Goal: Communication & Community: Ask a question

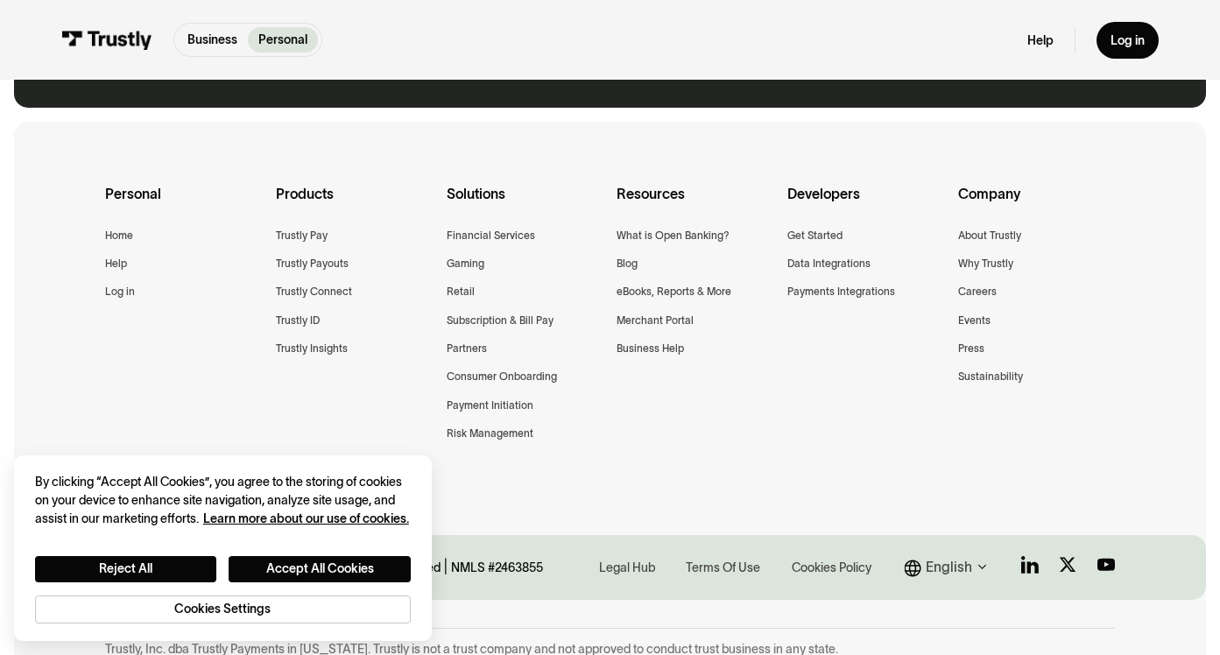
scroll to position [1478, 0]
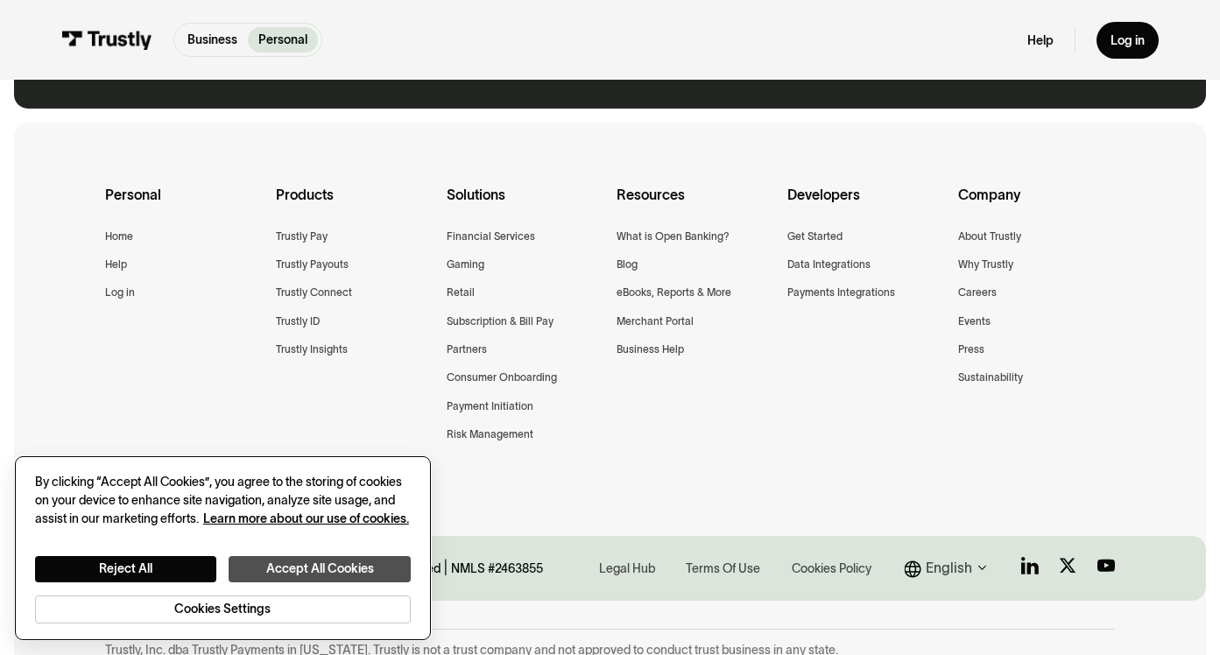
click at [292, 579] on button "Accept All Cookies" at bounding box center [320, 569] width 182 height 26
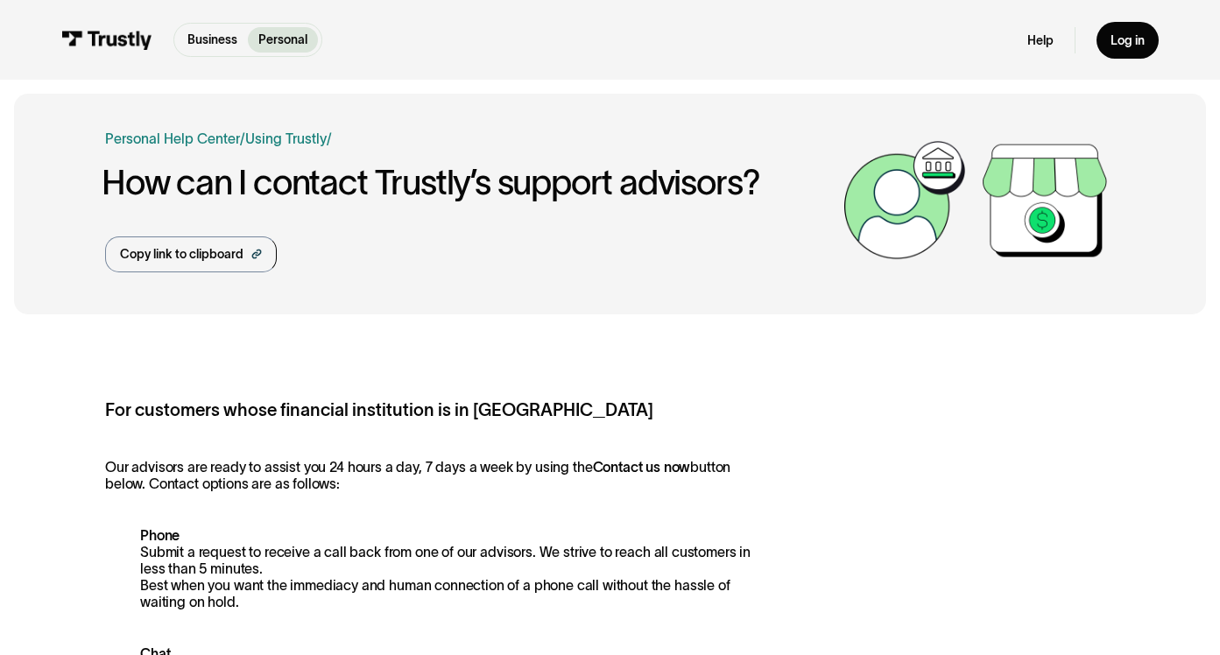
scroll to position [0, 0]
click at [129, 32] on img at bounding box center [106, 40] width 90 height 19
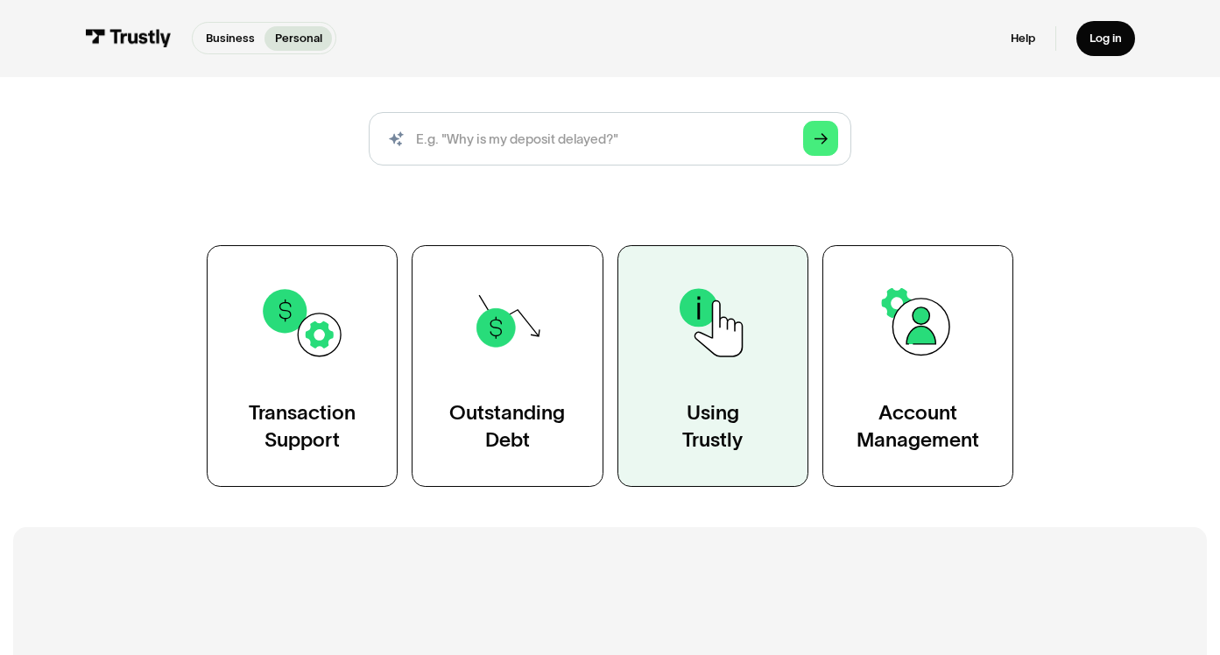
scroll to position [248, 0]
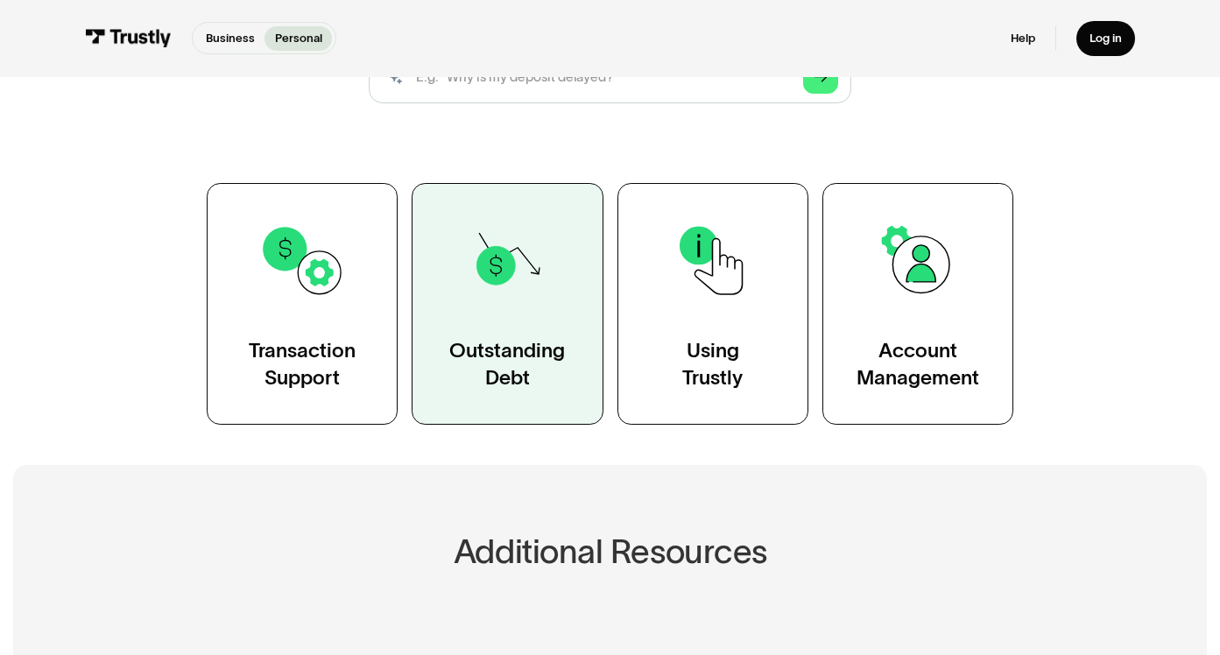
click at [489, 305] on link "Outstanding Debt" at bounding box center [507, 304] width 191 height 242
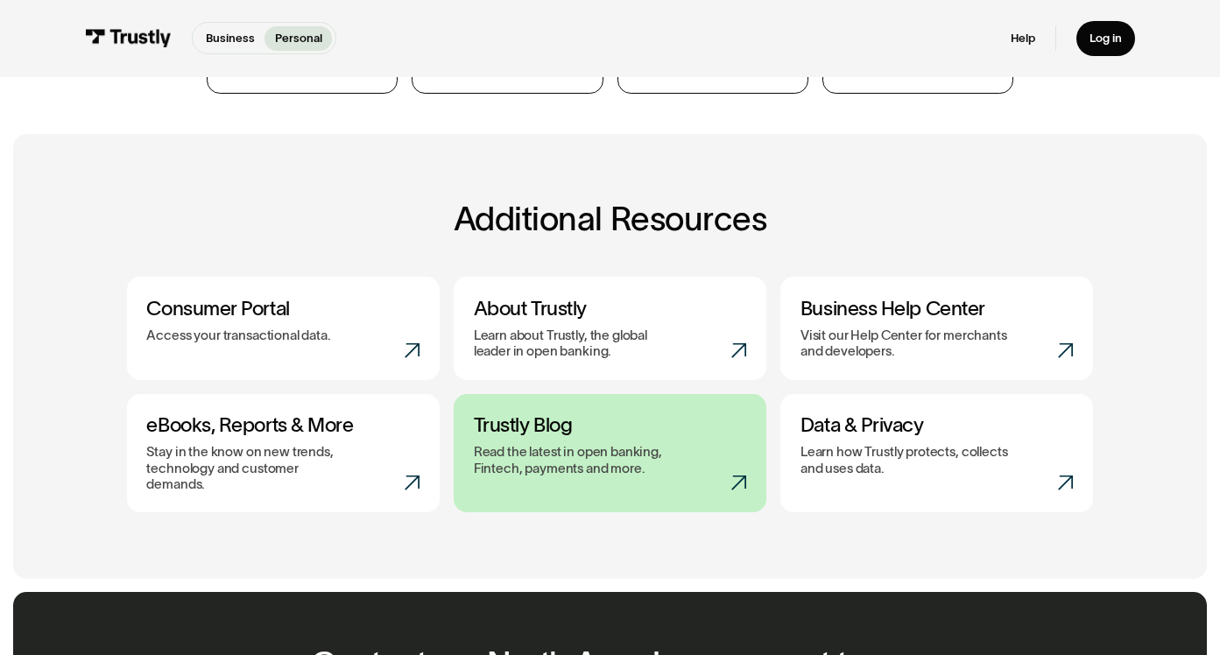
scroll to position [921, 0]
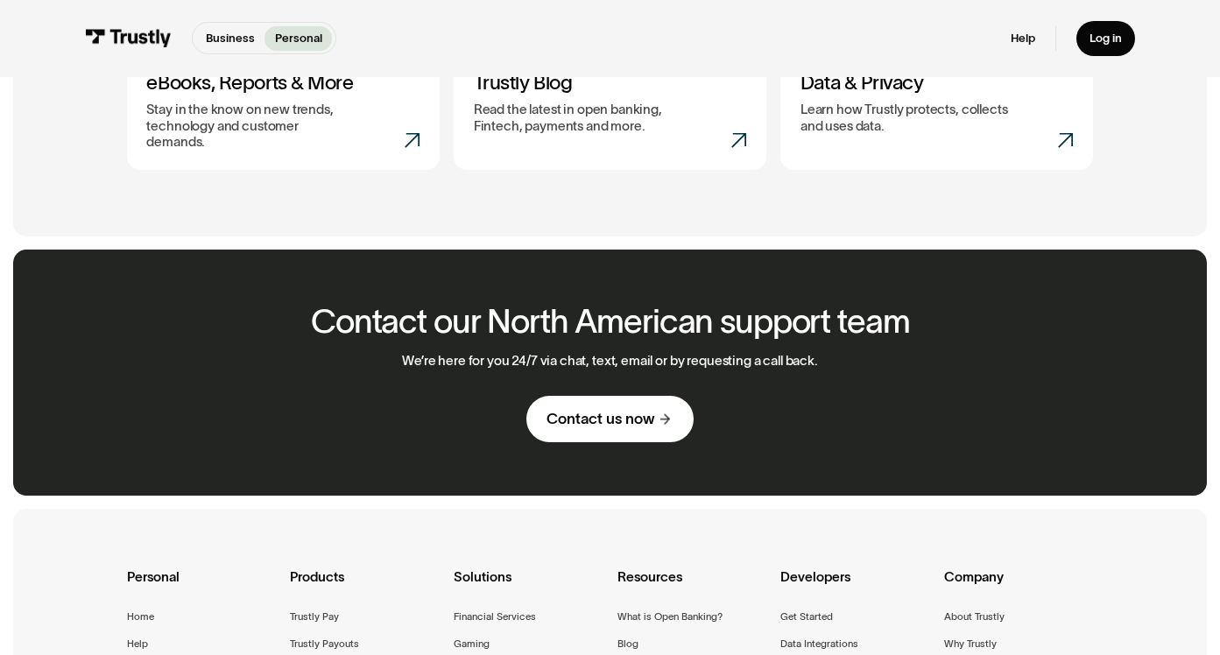
click at [591, 409] on div "Contact us now" at bounding box center [600, 418] width 108 height 19
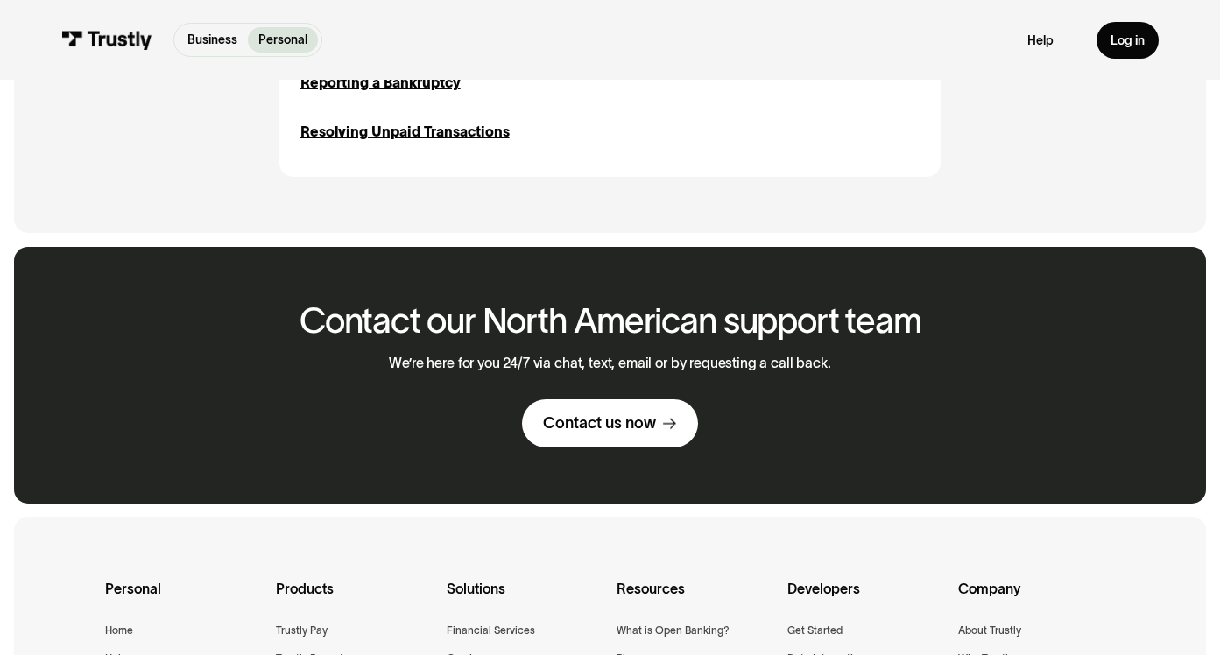
scroll to position [969, 0]
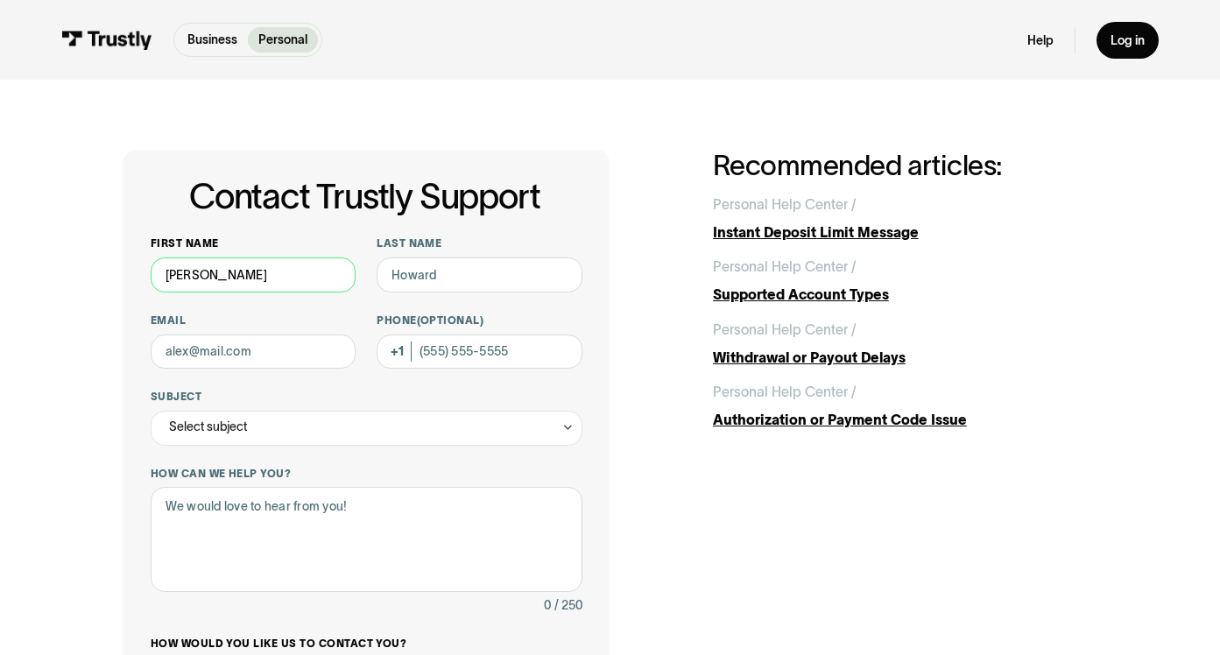
type input "daniel"
type input "meiselman"
click at [272, 430] on div "Select subject" at bounding box center [367, 428] width 432 height 35
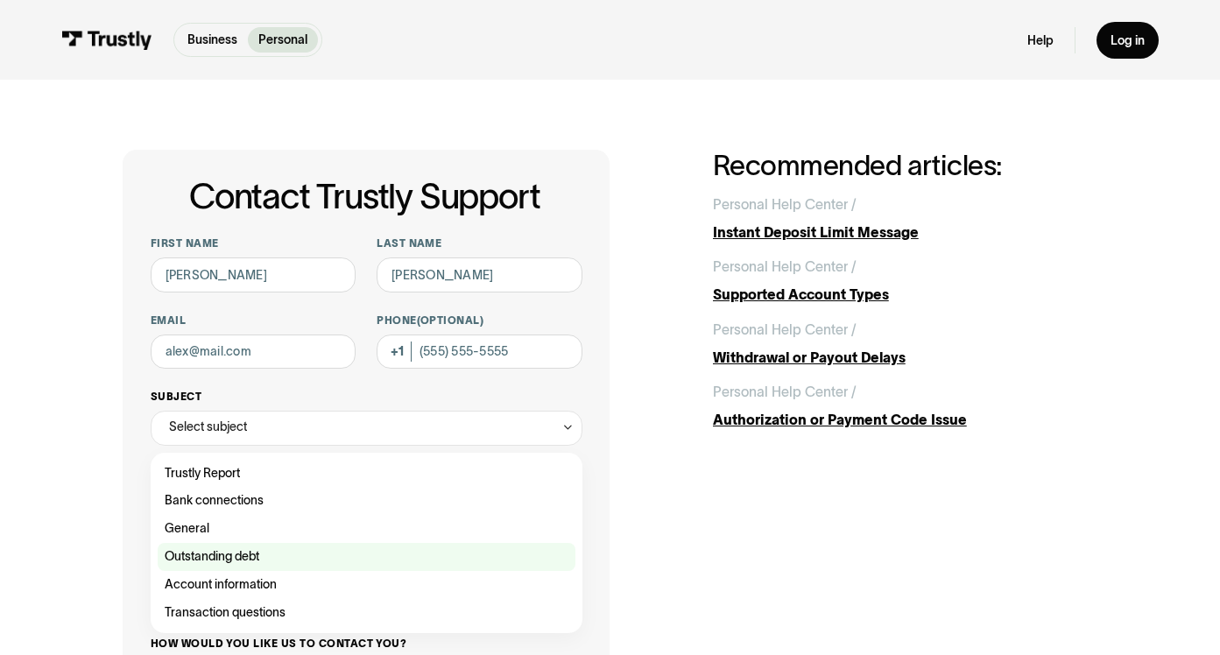
click at [232, 544] on div "Contact Trustly Support" at bounding box center [367, 557] width 418 height 28
type input "**********"
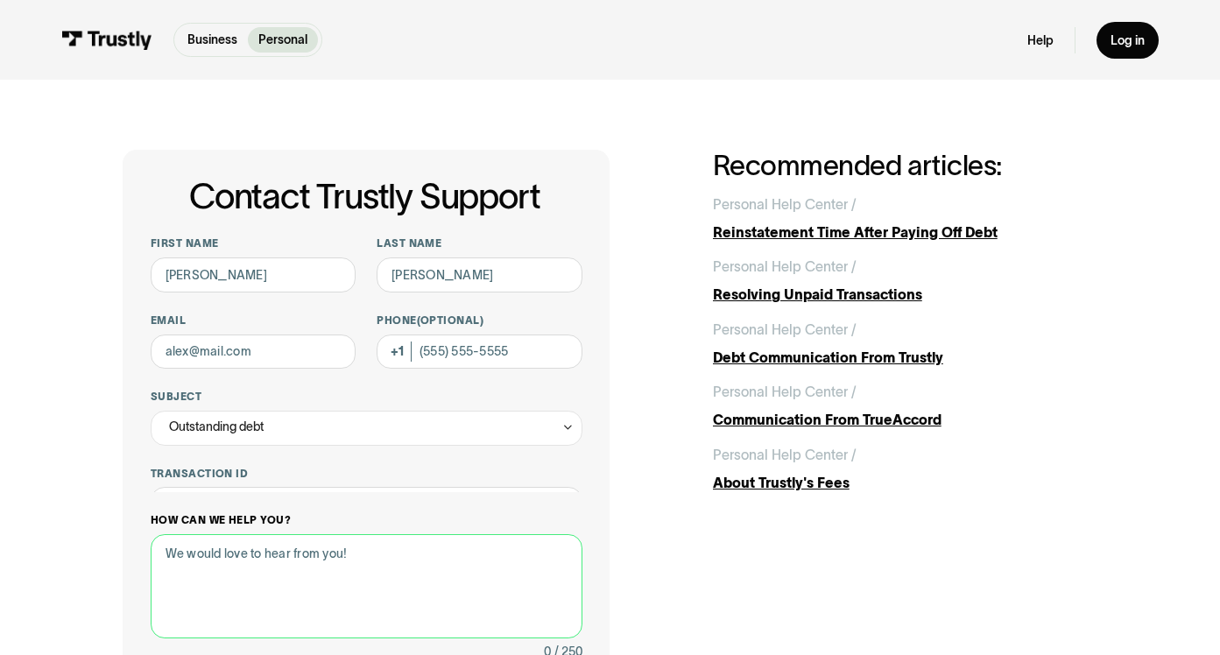
click at [232, 533] on div "How can we help you? 0 / 250" at bounding box center [367, 588] width 432 height 150
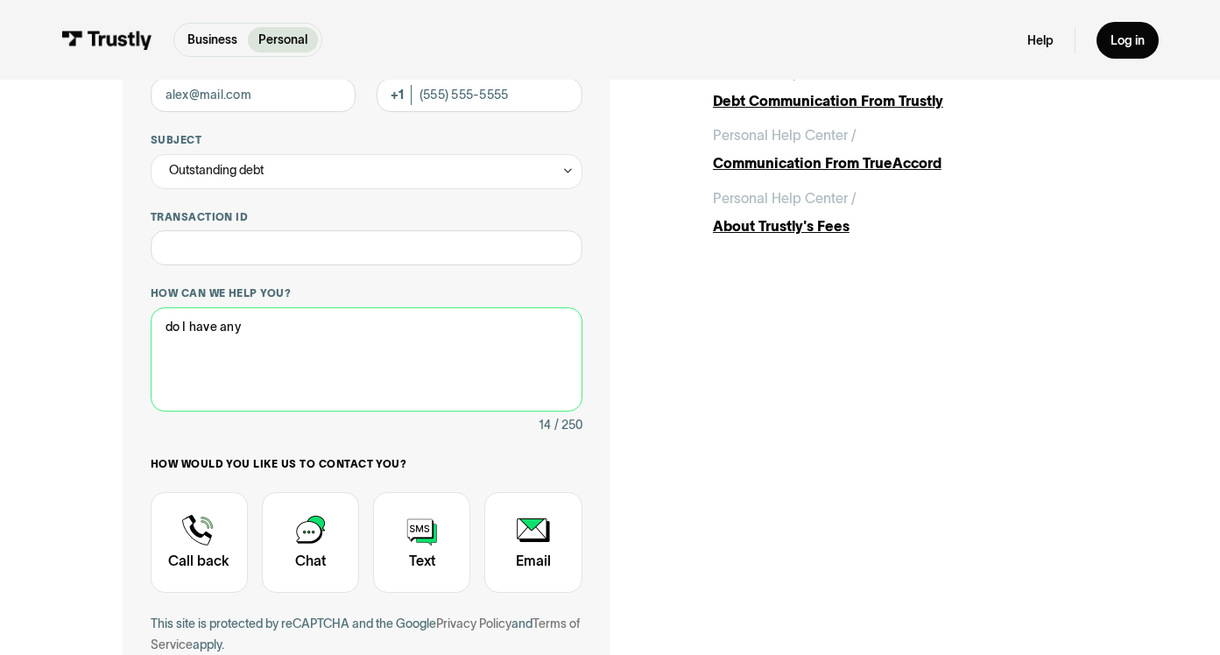
scroll to position [334, 0]
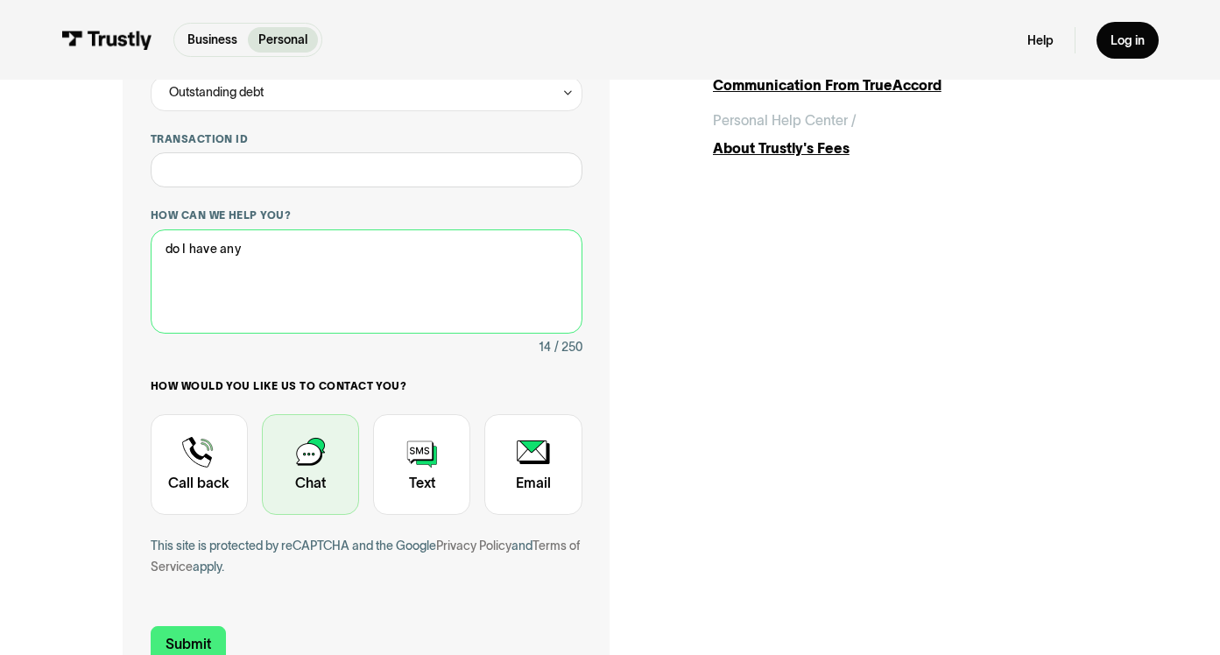
type textarea "do I have any"
click at [295, 492] on div "Contact Trustly Support" at bounding box center [310, 465] width 97 height 102
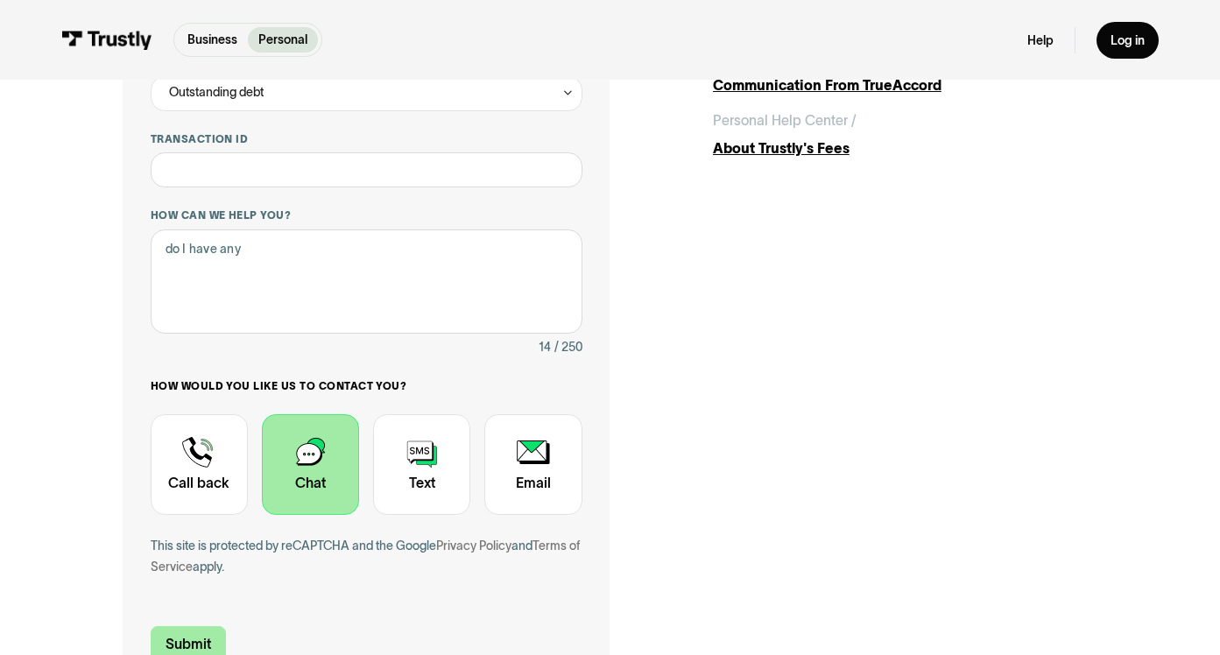
click at [195, 626] on input "Submit" at bounding box center [188, 644] width 75 height 37
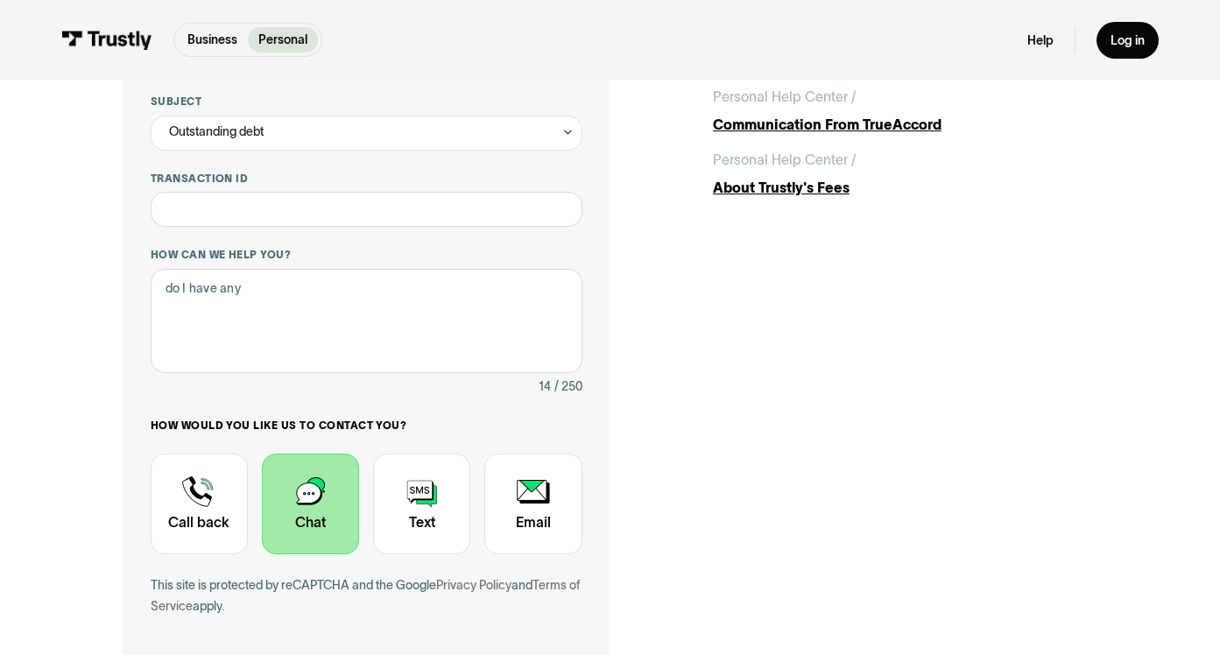
scroll to position [342, 0]
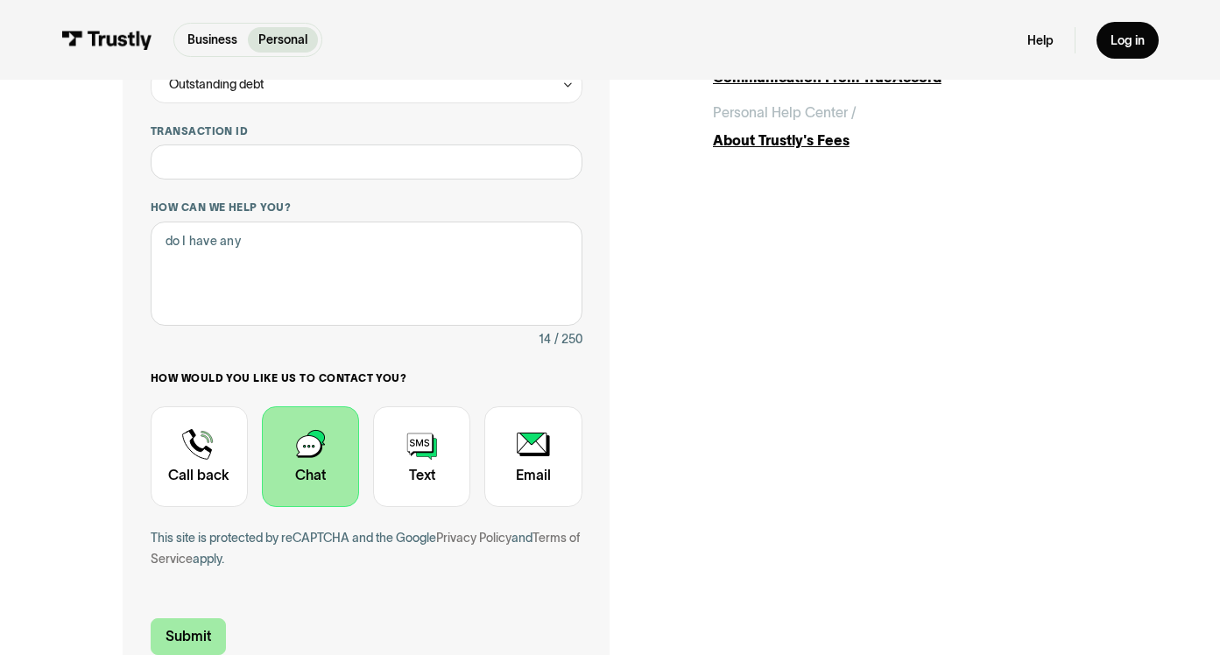
type input "dmeiselman15@gmail.com"
click at [209, 632] on input "Submit" at bounding box center [188, 636] width 75 height 37
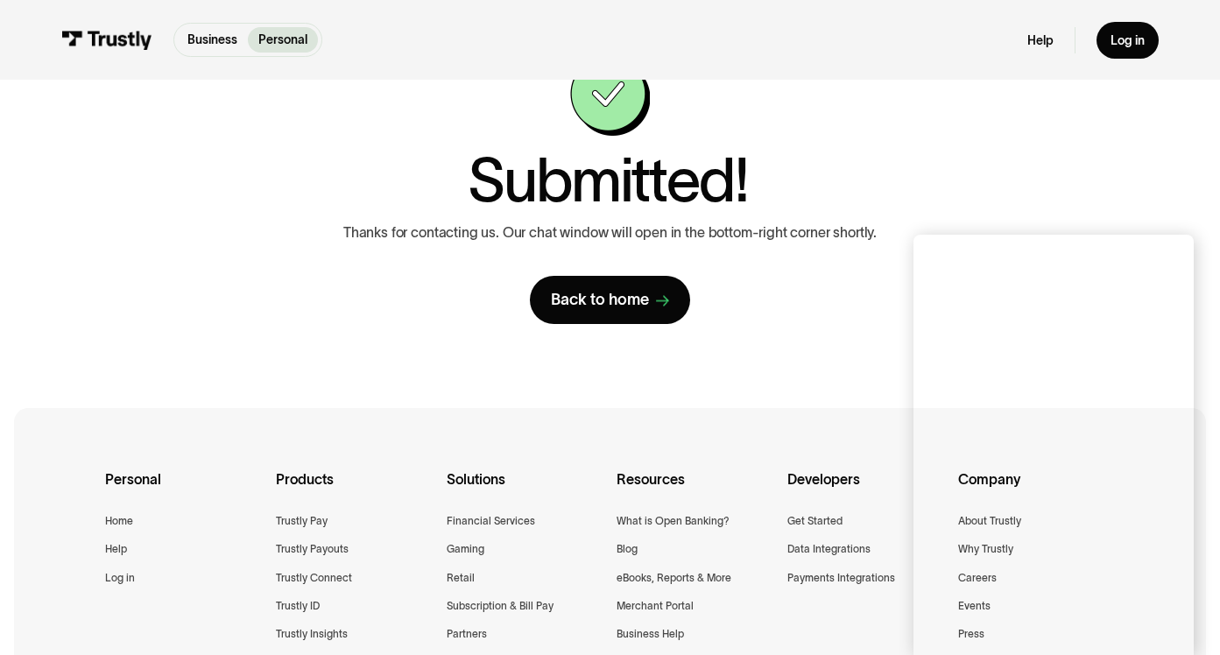
scroll to position [169, 0]
